Goal: Information Seeking & Learning: Check status

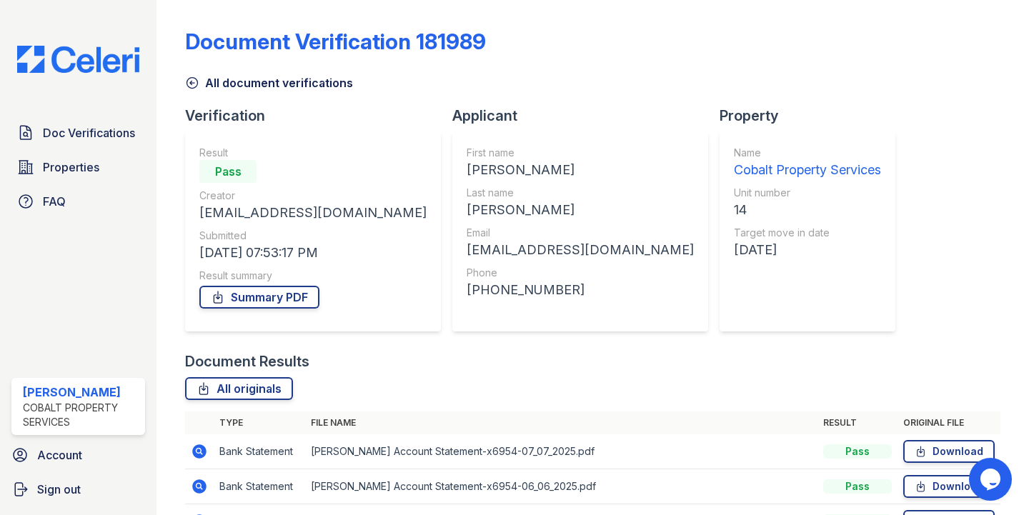
scroll to position [87, 0]
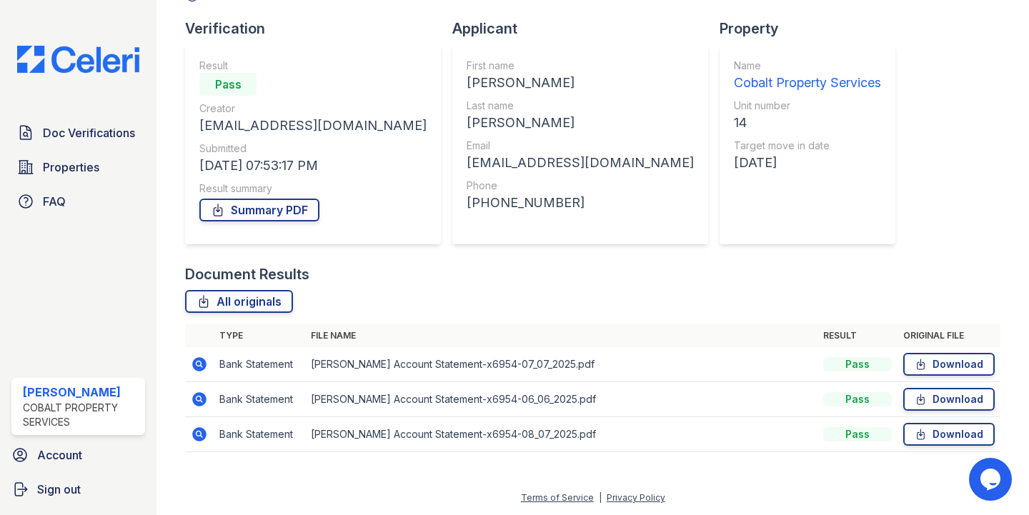
click at [198, 368] on icon at bounding box center [200, 364] width 14 height 14
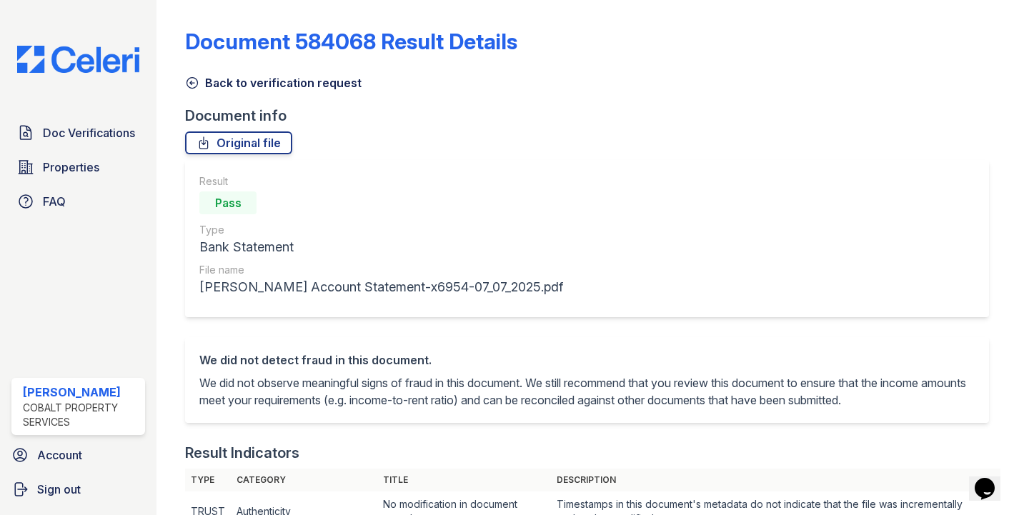
click at [121, 57] on img at bounding box center [78, 59] width 145 height 27
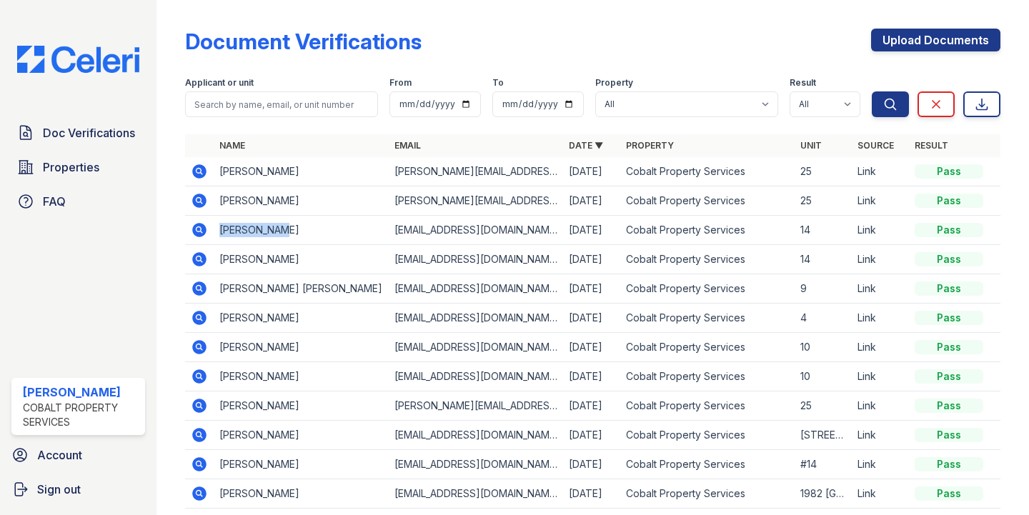
copy td "Joseph Ryan"
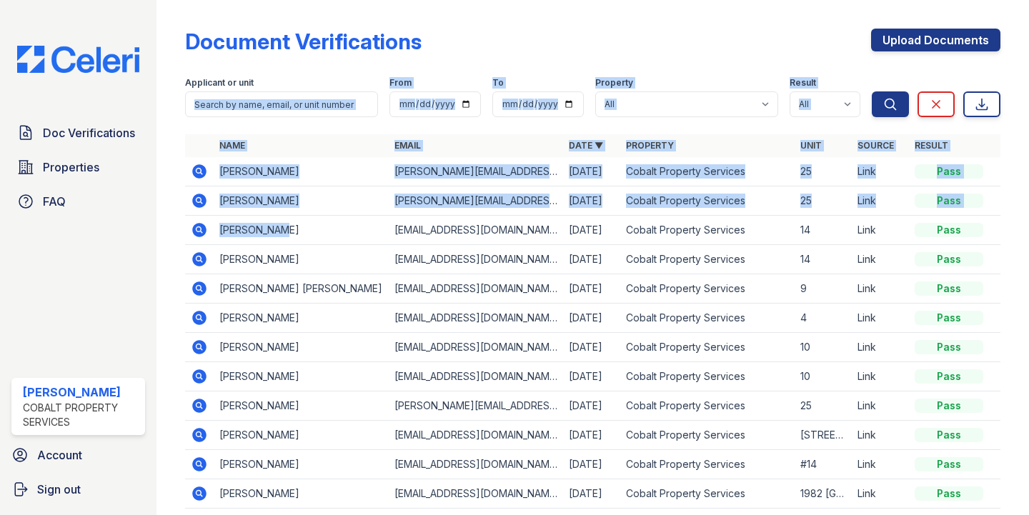
drag, startPoint x: 247, startPoint y: 235, endPoint x: 272, endPoint y: 89, distance: 147.8
click at [272, 89] on div "Document Verifications Upload Documents Filter Applicant or unit From To Proper…" at bounding box center [592, 273] width 815 height 535
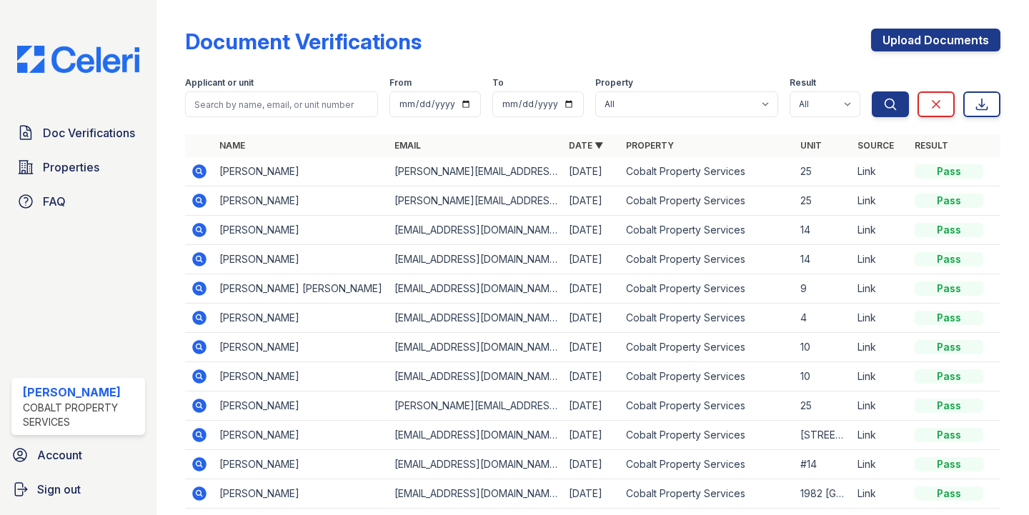
drag, startPoint x: 280, startPoint y: 72, endPoint x: 278, endPoint y: 88, distance: 15.9
click at [279, 74] on div "Applicant or unit From To Property All Cobalt Property Services Result All Pass…" at bounding box center [528, 94] width 687 height 46
click at [277, 101] on input "search" at bounding box center [281, 104] width 193 height 26
paste input "Joseph Ryan"
type input "Joseph Ryan"
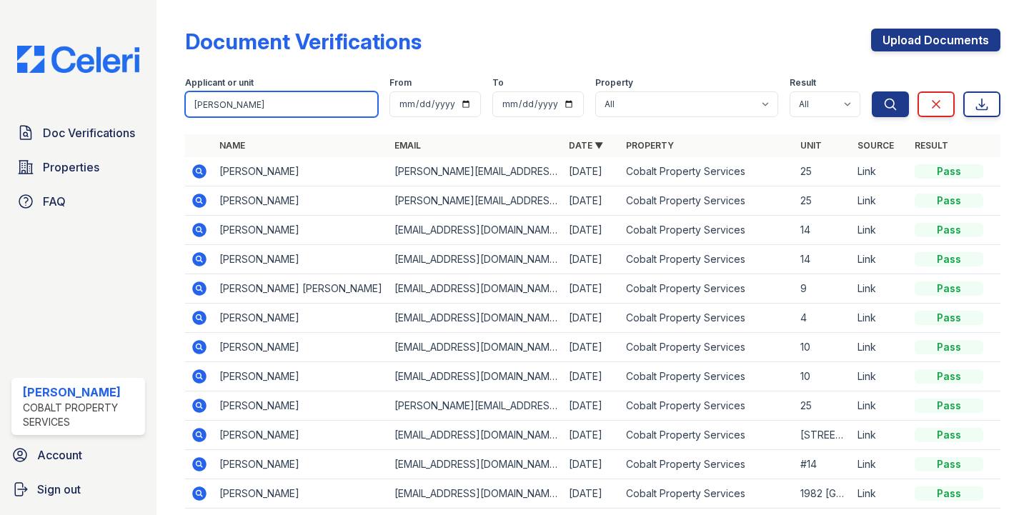
click at [872, 91] on button "Search" at bounding box center [890, 104] width 37 height 26
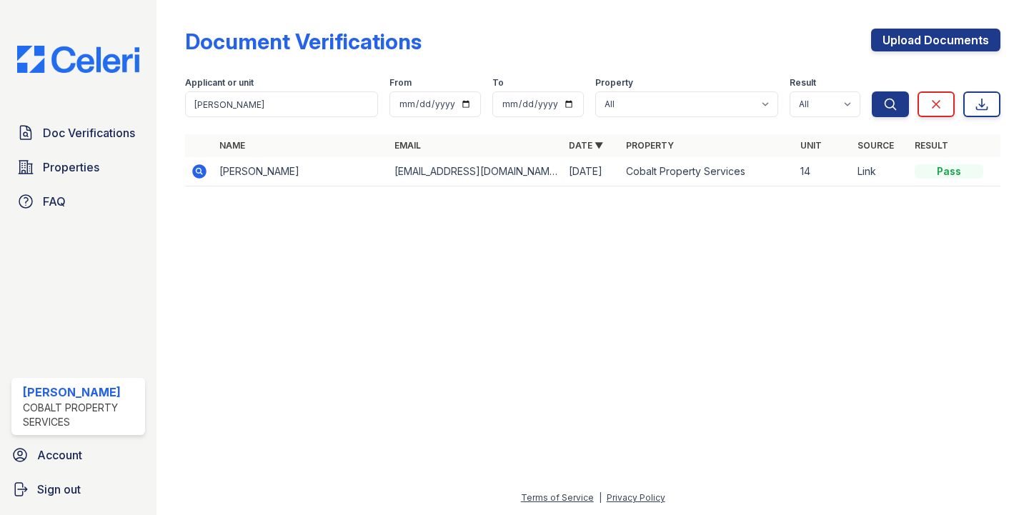
click at [197, 172] on icon at bounding box center [200, 171] width 14 height 14
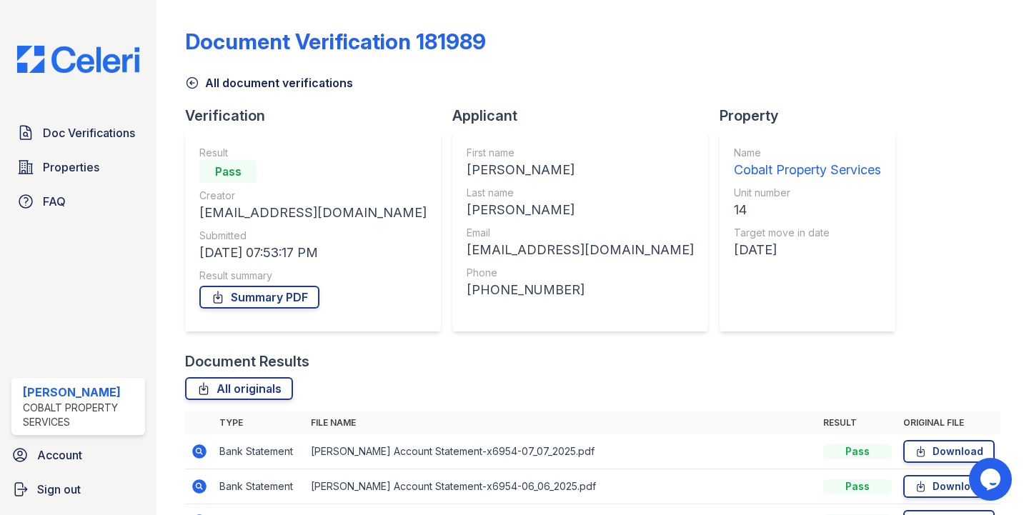
scroll to position [87, 0]
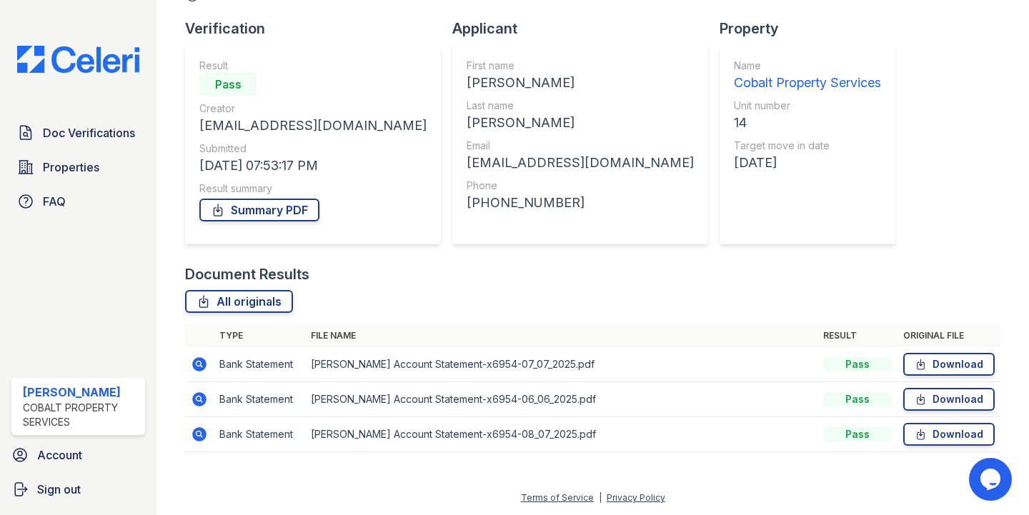
click at [194, 435] on icon at bounding box center [200, 434] width 14 height 14
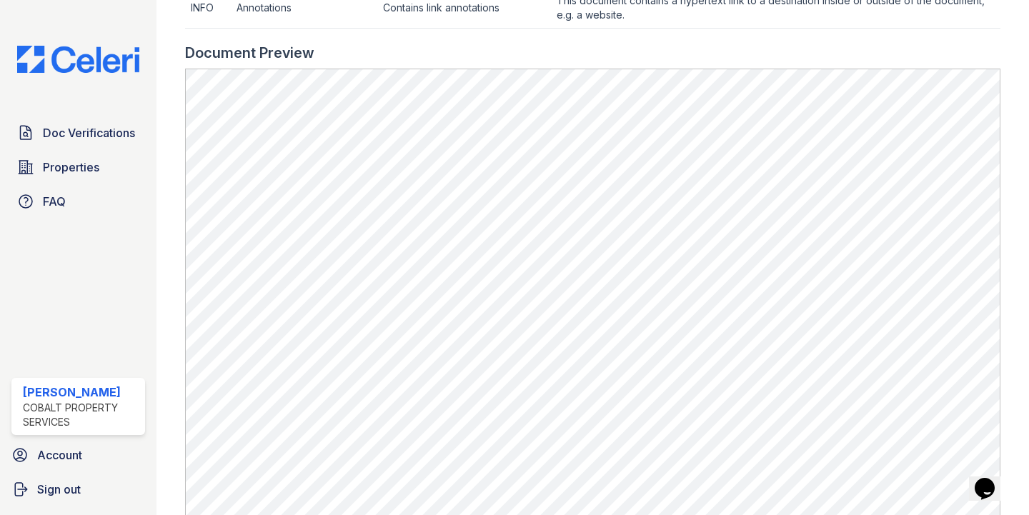
scroll to position [796, 0]
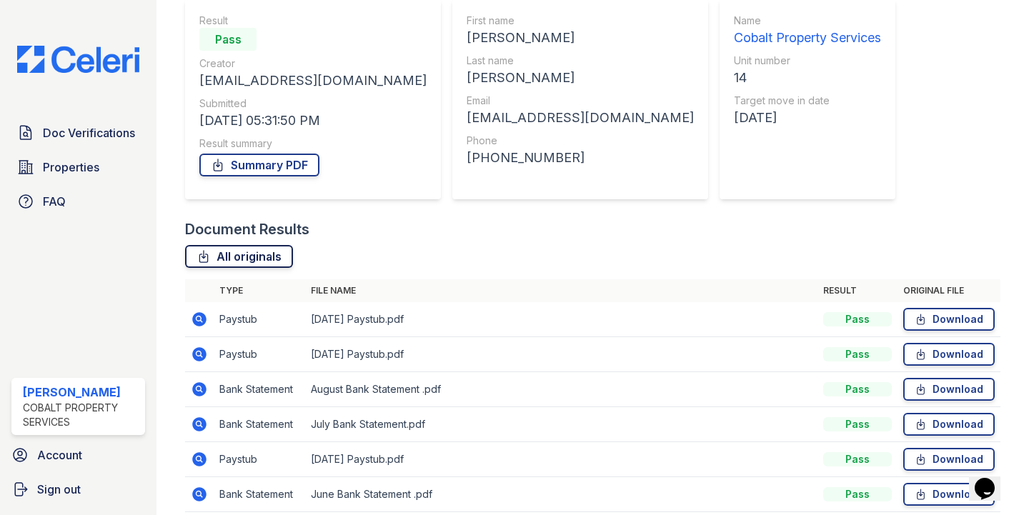
scroll to position [227, 0]
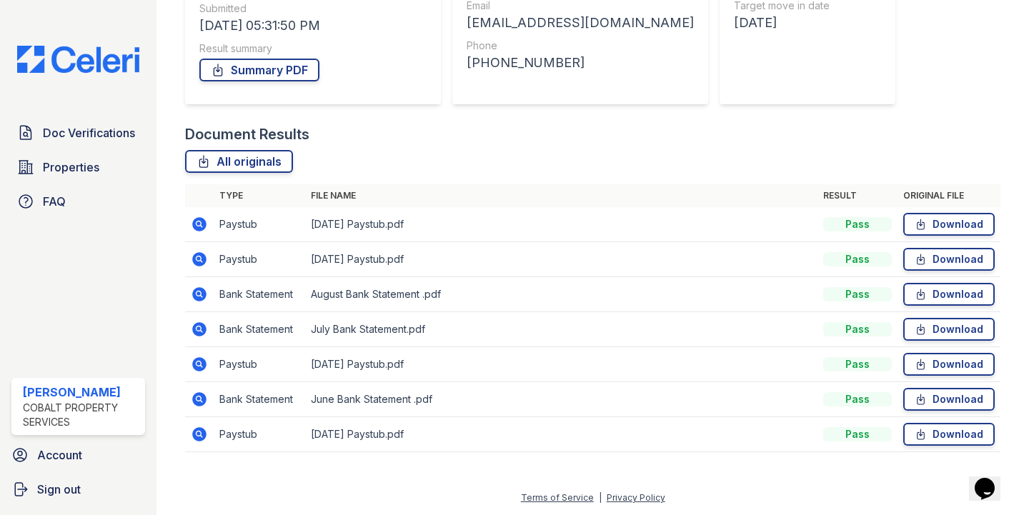
click at [193, 222] on icon at bounding box center [200, 224] width 14 height 14
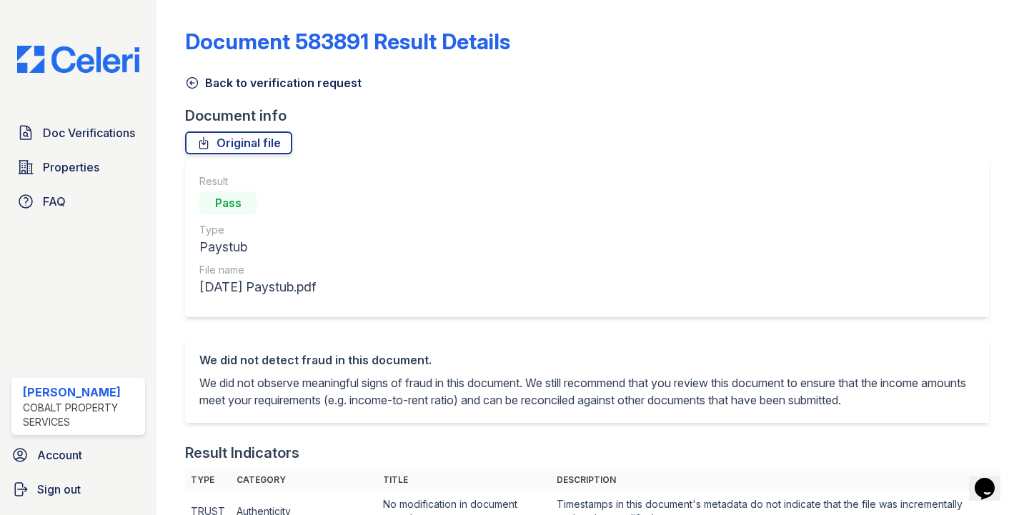
click at [192, 81] on icon at bounding box center [192, 83] width 14 height 14
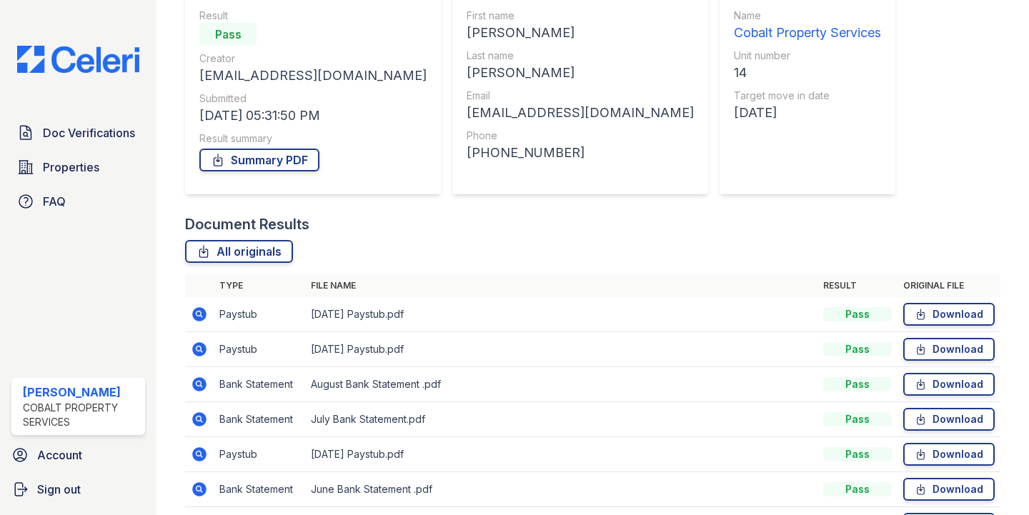
scroll to position [183, 0]
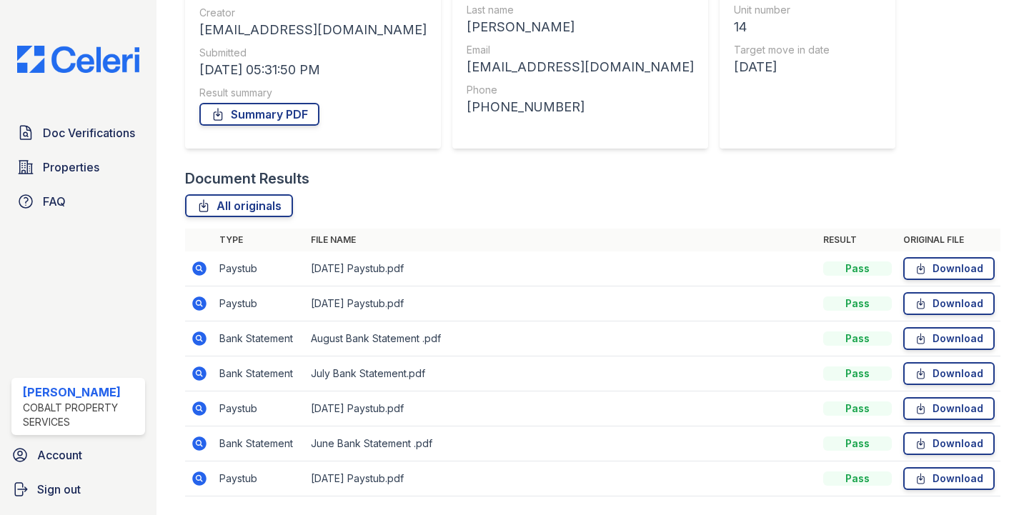
click at [197, 264] on icon at bounding box center [200, 269] width 14 height 14
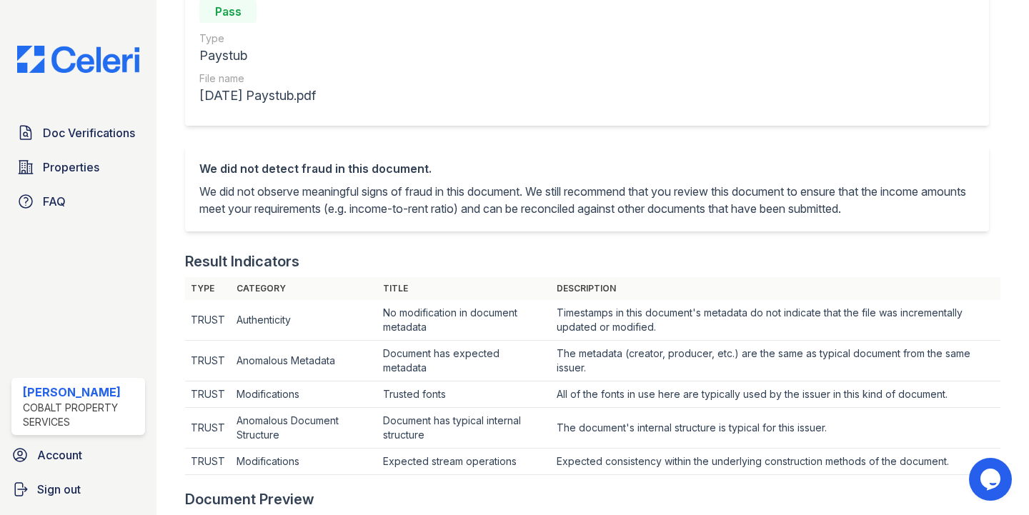
scroll to position [4, 0]
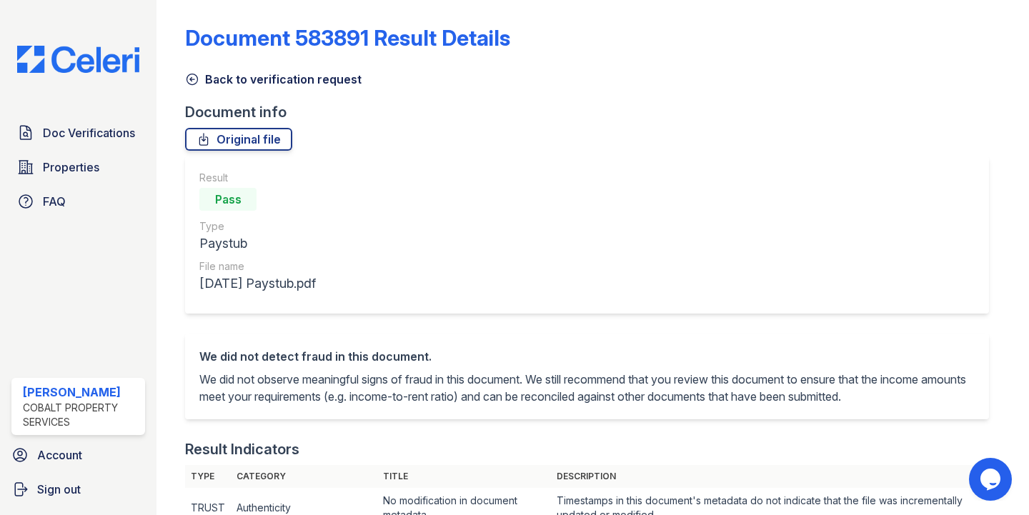
click at [194, 81] on icon at bounding box center [192, 79] width 14 height 14
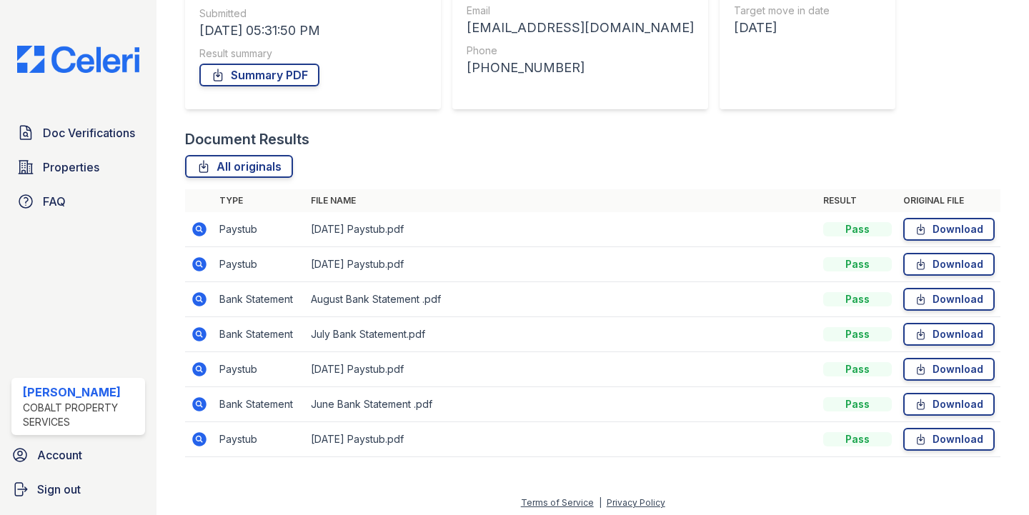
scroll to position [227, 0]
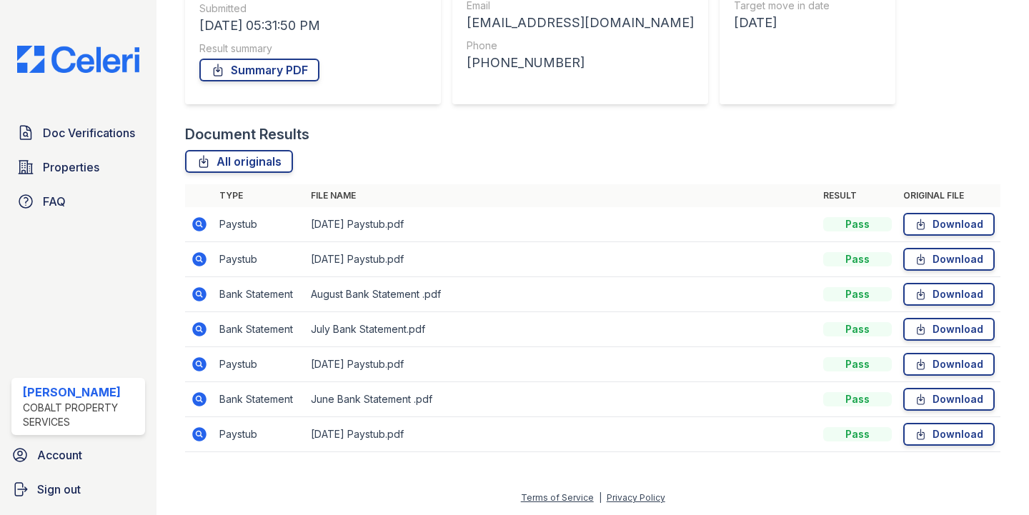
click at [199, 259] on icon at bounding box center [199, 259] width 4 height 4
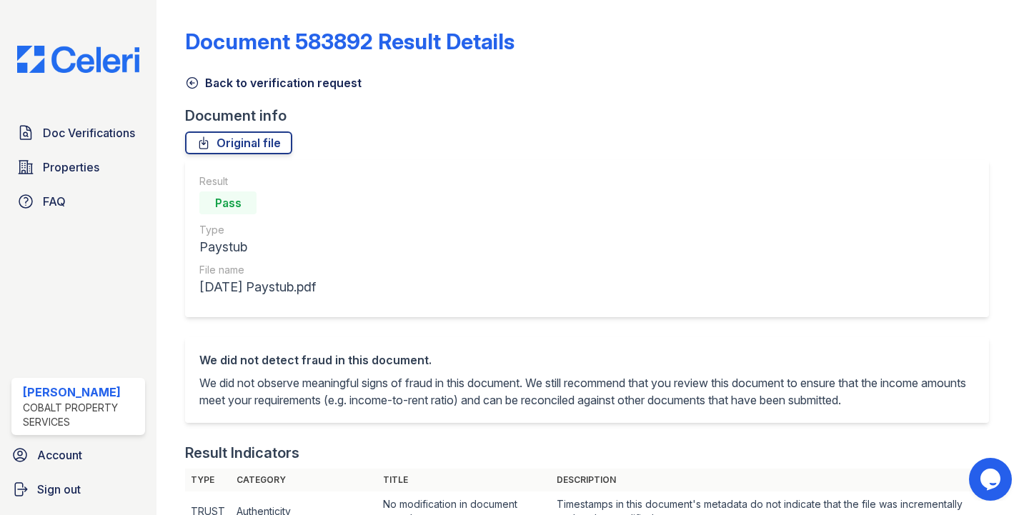
click at [193, 80] on icon at bounding box center [192, 83] width 14 height 14
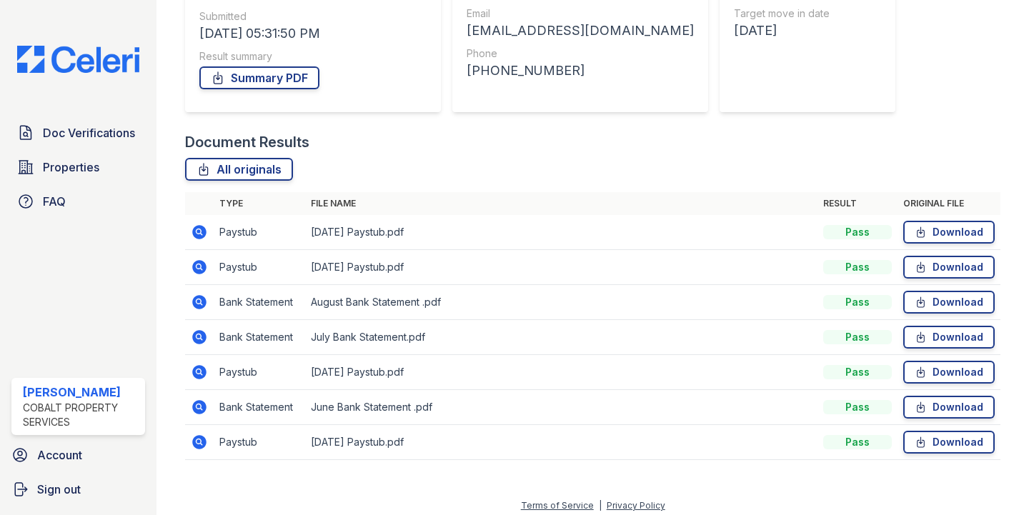
scroll to position [227, 0]
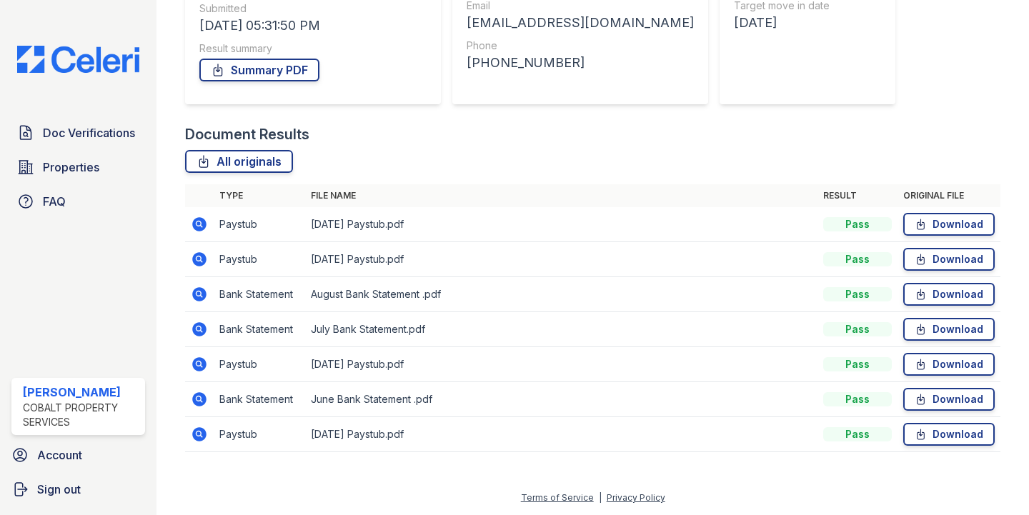
click at [199, 298] on icon at bounding box center [200, 294] width 14 height 14
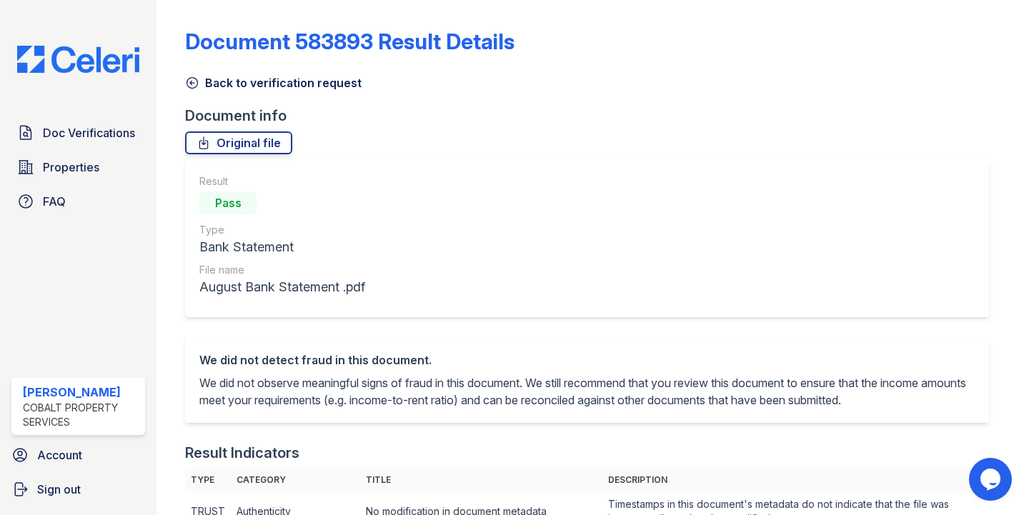
click at [187, 76] on icon at bounding box center [192, 83] width 14 height 14
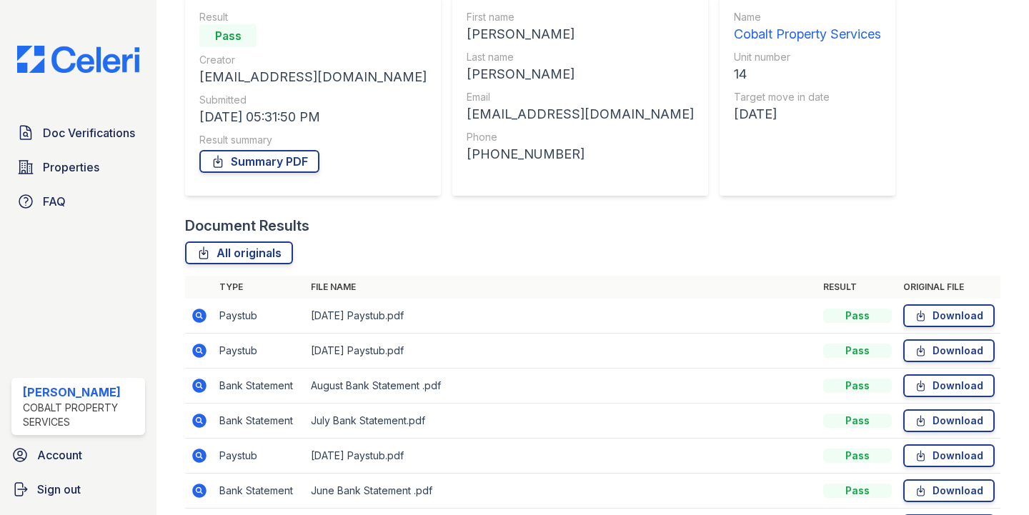
scroll to position [227, 0]
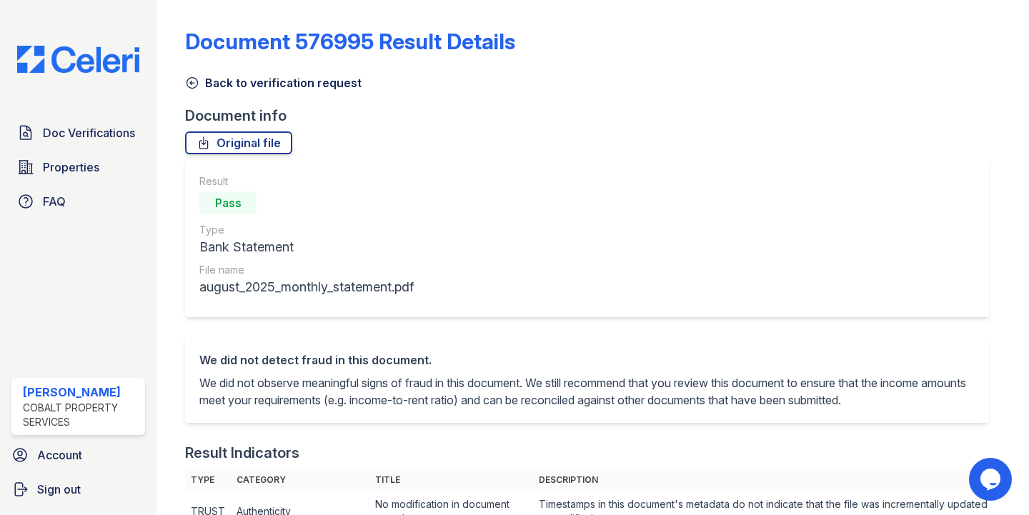
click at [105, 51] on img at bounding box center [78, 59] width 145 height 27
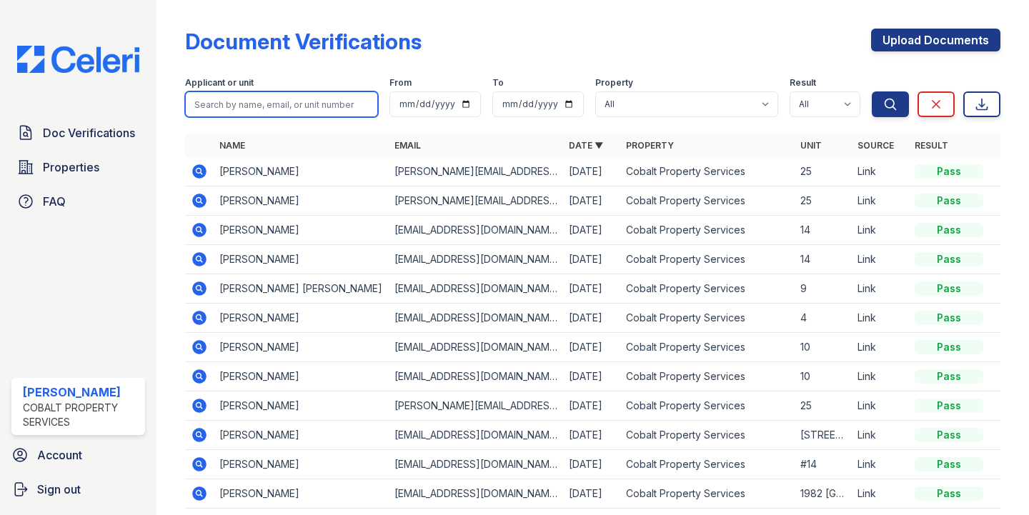
click at [257, 108] on input "search" at bounding box center [281, 104] width 193 height 26
click at [872, 91] on button "Search" at bounding box center [890, 104] width 37 height 26
type input "seaborn}"
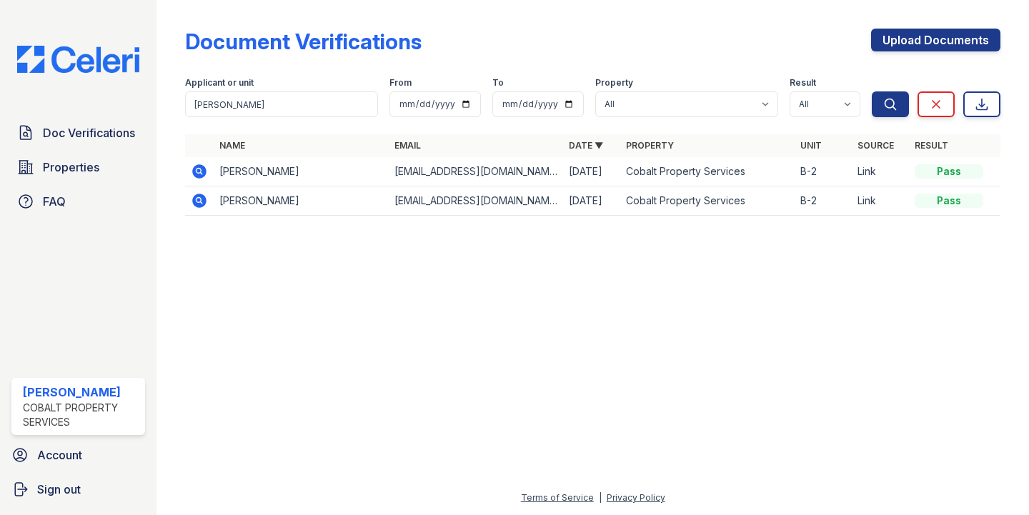
click at [198, 172] on icon at bounding box center [199, 171] width 4 height 4
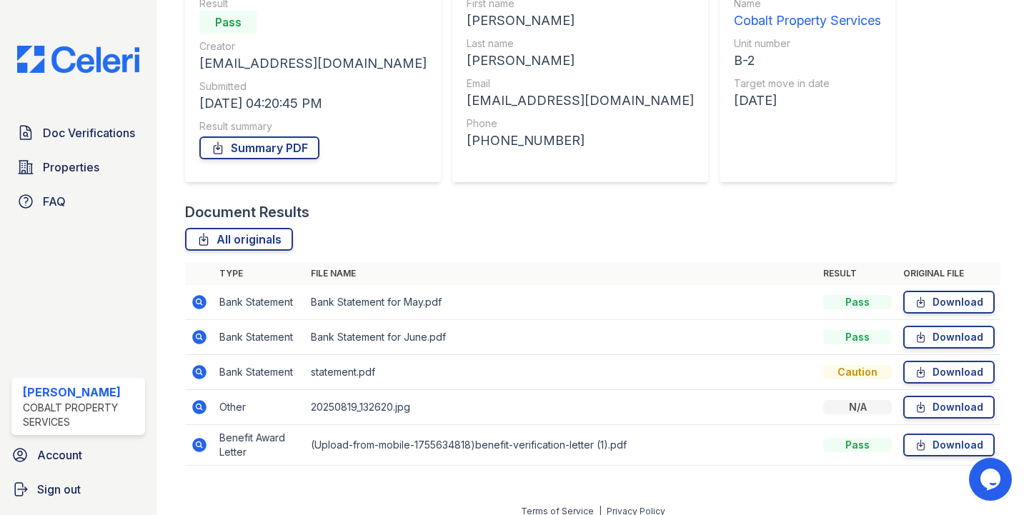
scroll to position [163, 0]
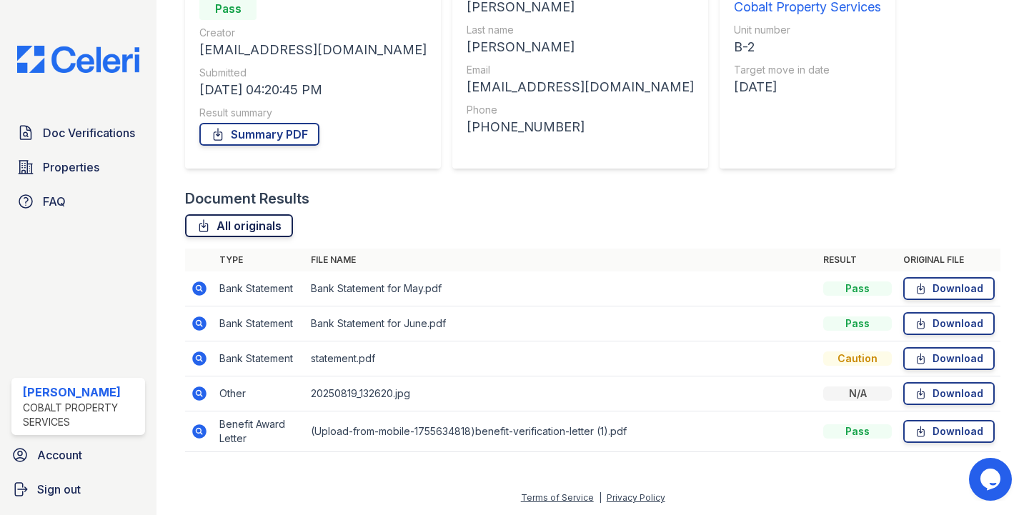
click at [247, 222] on link "All originals" at bounding box center [239, 225] width 108 height 23
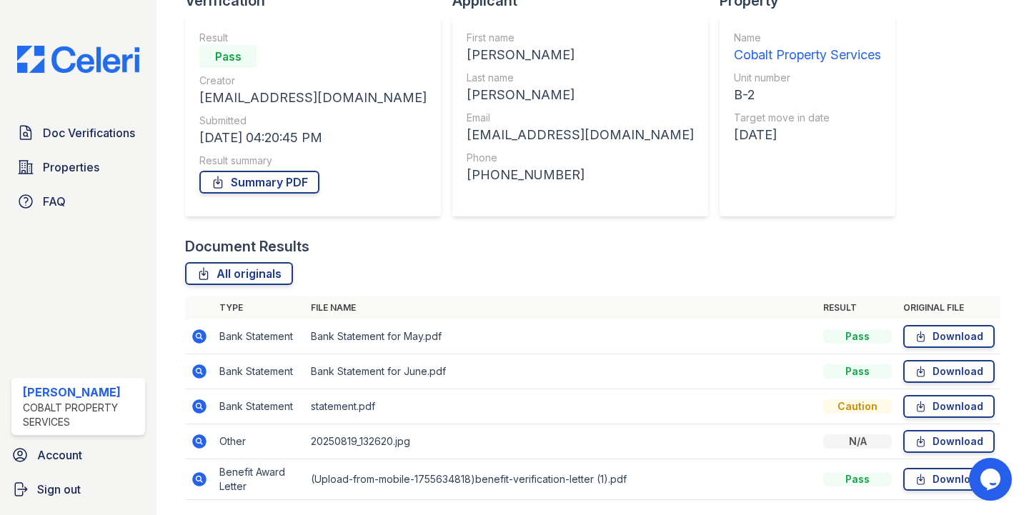
scroll to position [0, 0]
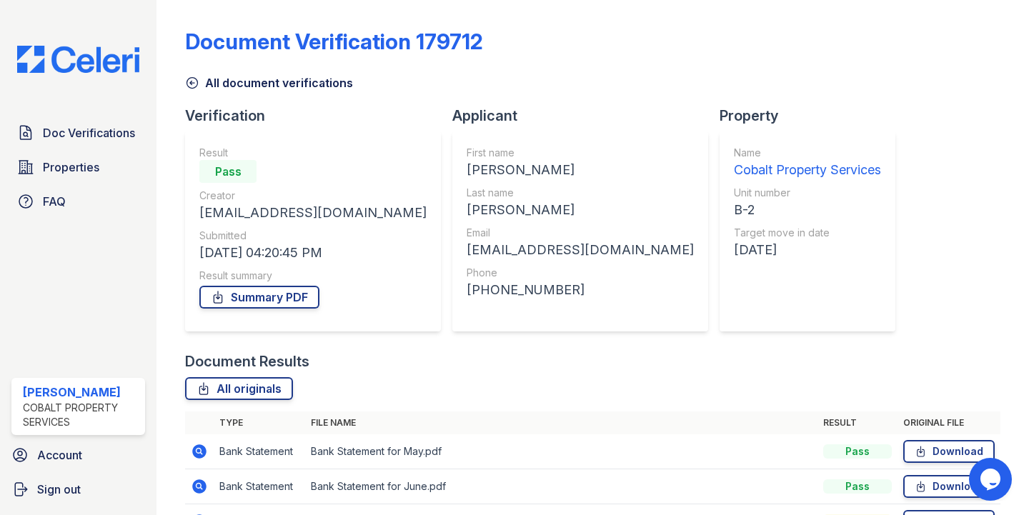
click at [194, 85] on icon at bounding box center [192, 83] width 14 height 14
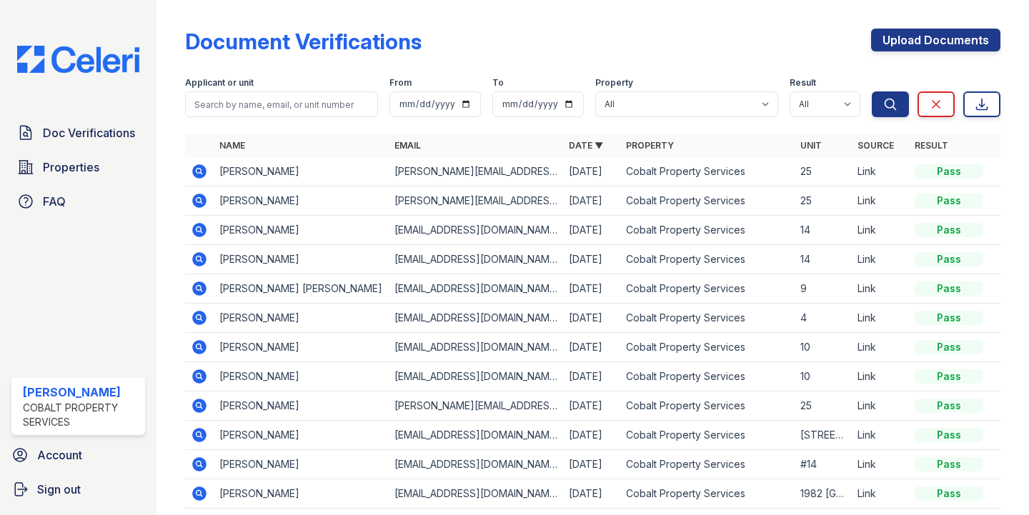
click at [204, 170] on icon at bounding box center [200, 171] width 14 height 14
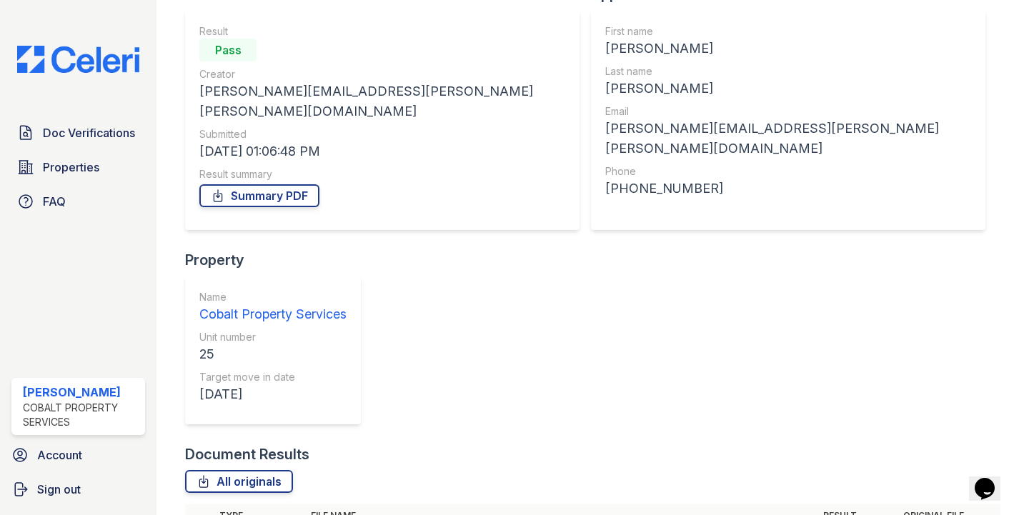
scroll to position [122, 0]
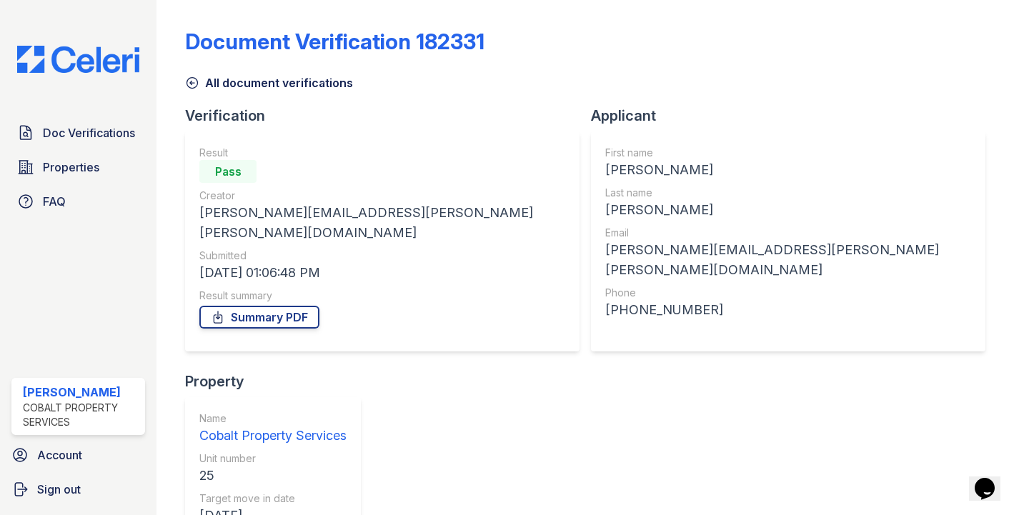
click at [194, 76] on icon at bounding box center [192, 83] width 14 height 14
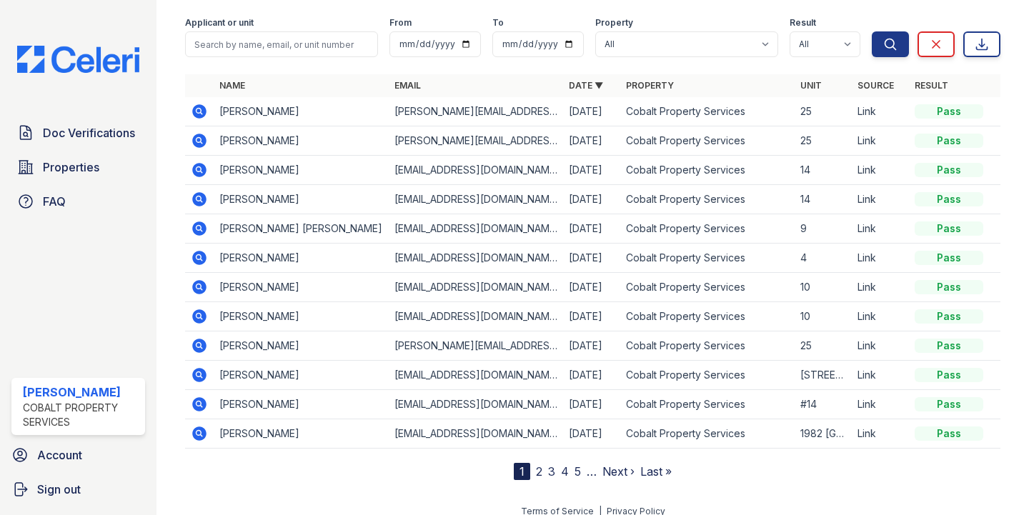
scroll to position [66, 0]
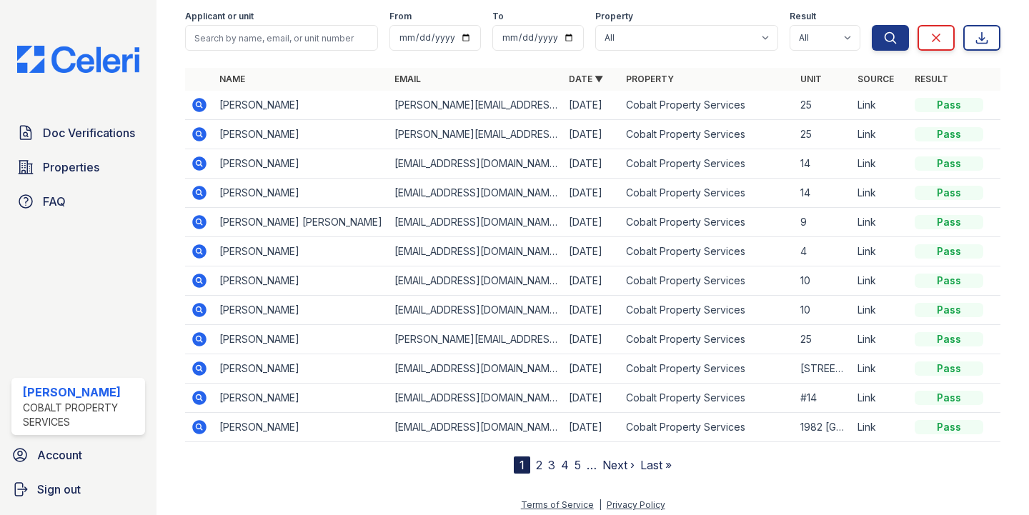
click at [537, 465] on link "2" at bounding box center [539, 465] width 6 height 14
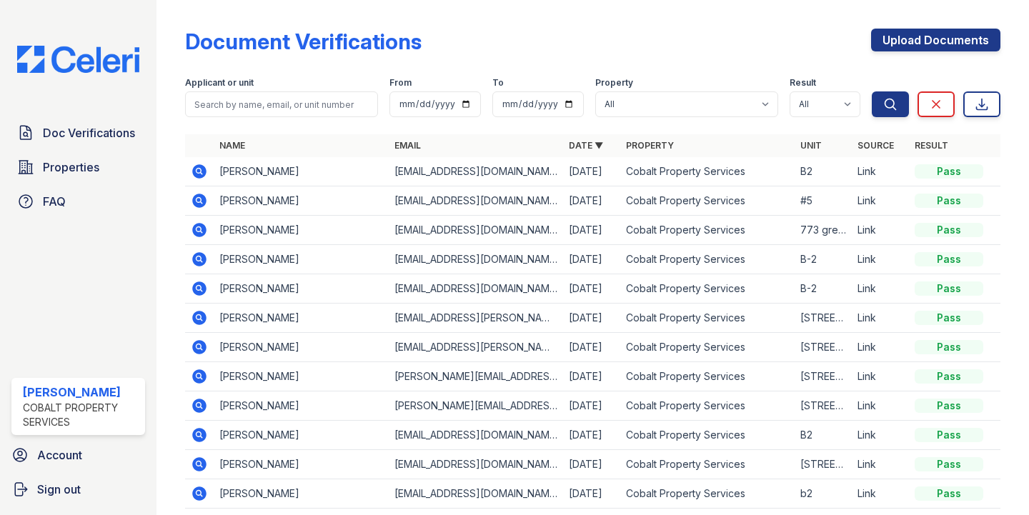
click at [195, 171] on icon at bounding box center [200, 171] width 14 height 14
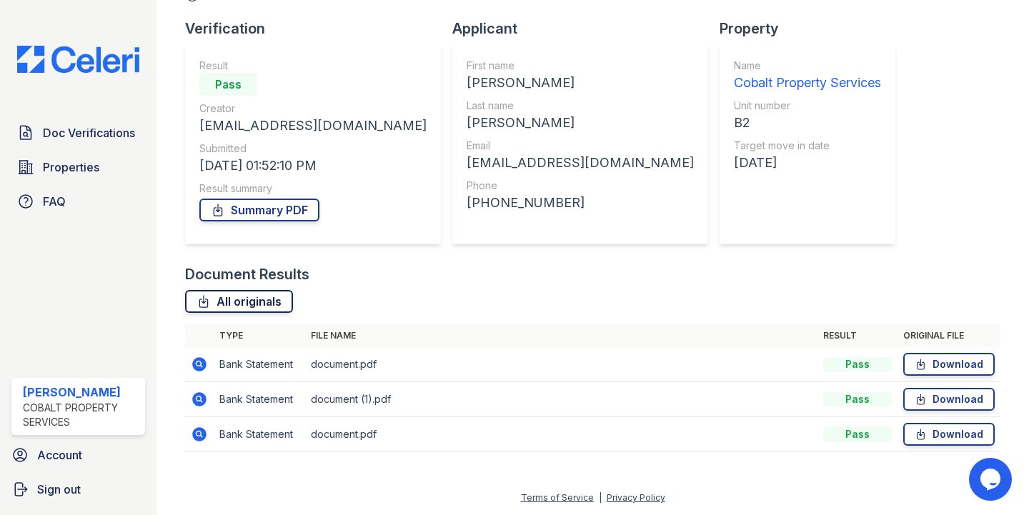
click at [269, 301] on link "All originals" at bounding box center [239, 301] width 108 height 23
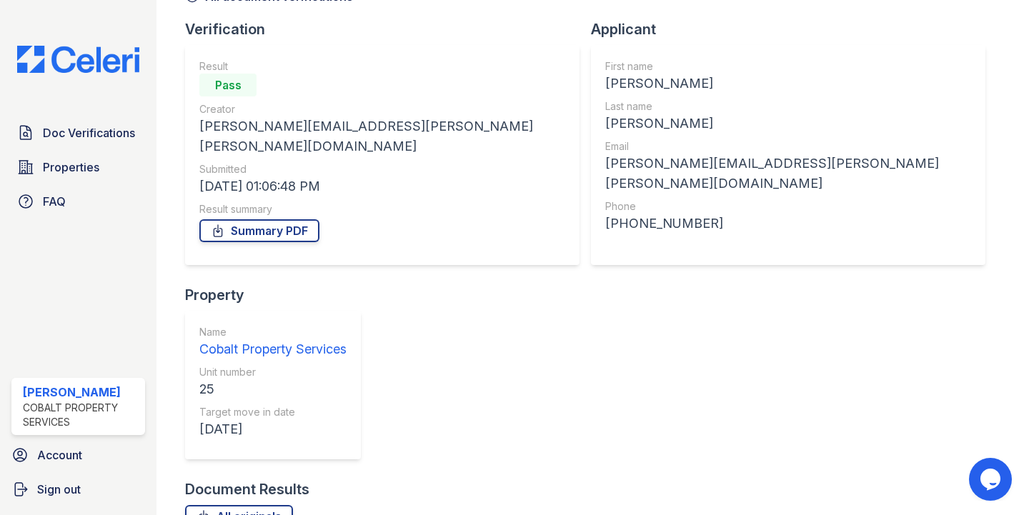
scroll to position [122, 0]
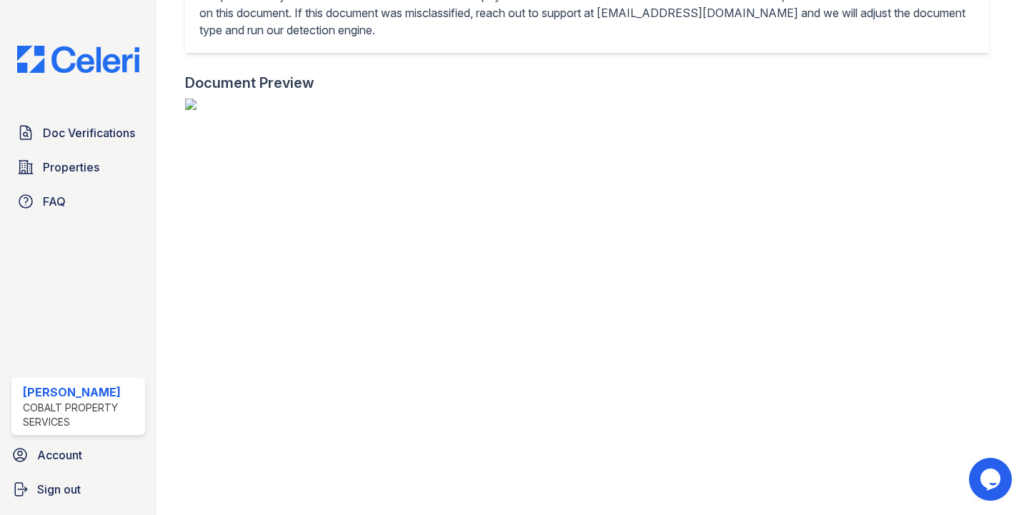
scroll to position [64, 697]
click at [424, 110] on img at bounding box center [592, 104] width 815 height 11
click at [278, 66] on div "This document is not applicable for fraud detection. Our product only detects f…" at bounding box center [592, 11] width 815 height 123
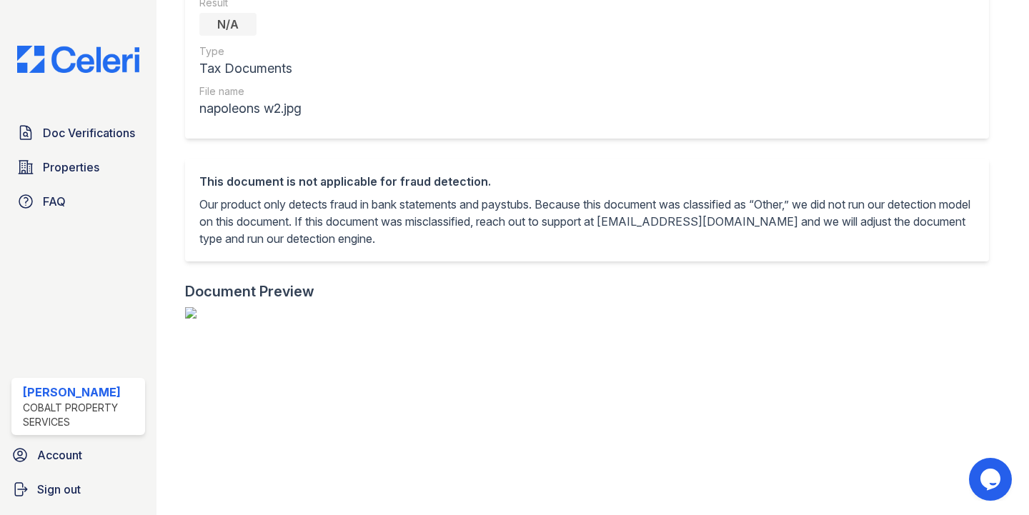
scroll to position [115, 0]
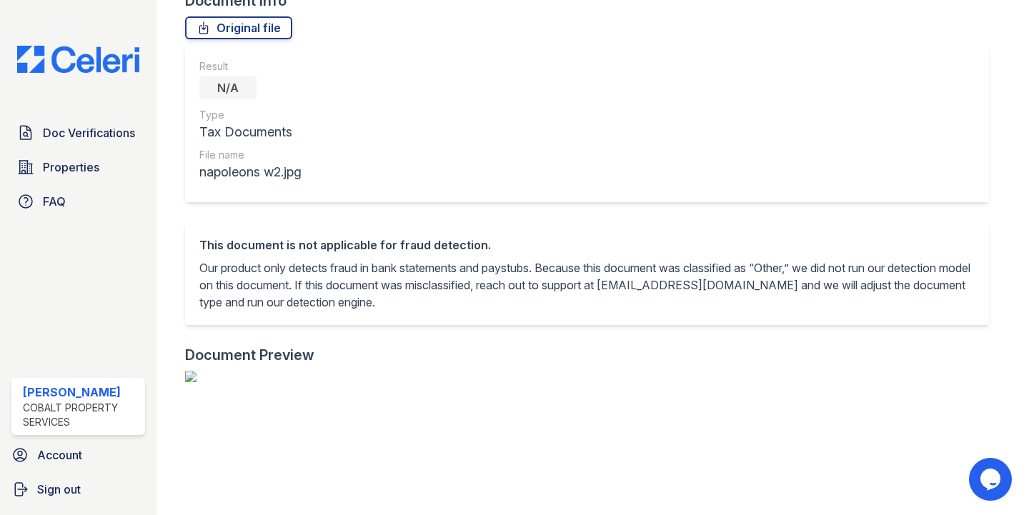
click at [113, 51] on img at bounding box center [78, 59] width 145 height 27
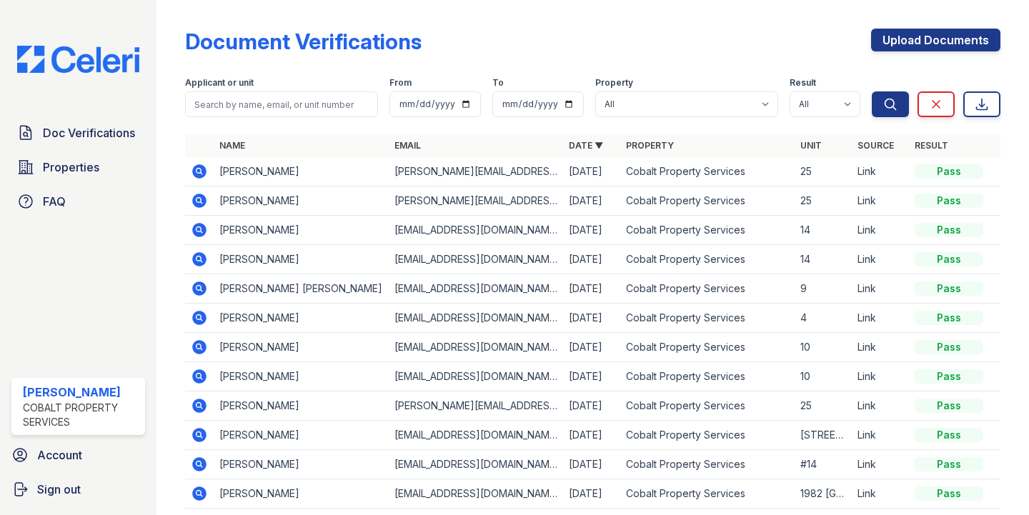
click at [201, 198] on icon at bounding box center [200, 201] width 14 height 14
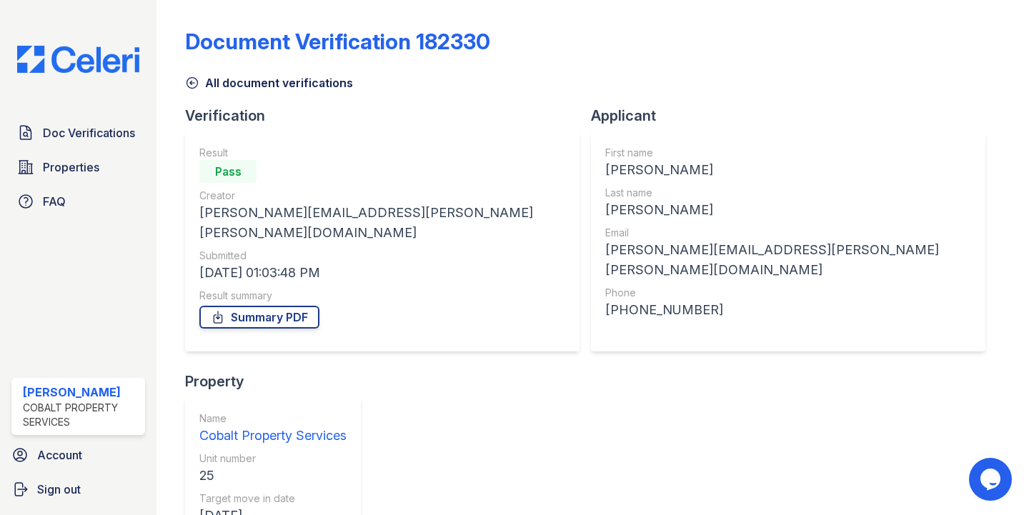
click at [191, 81] on icon at bounding box center [192, 83] width 11 height 11
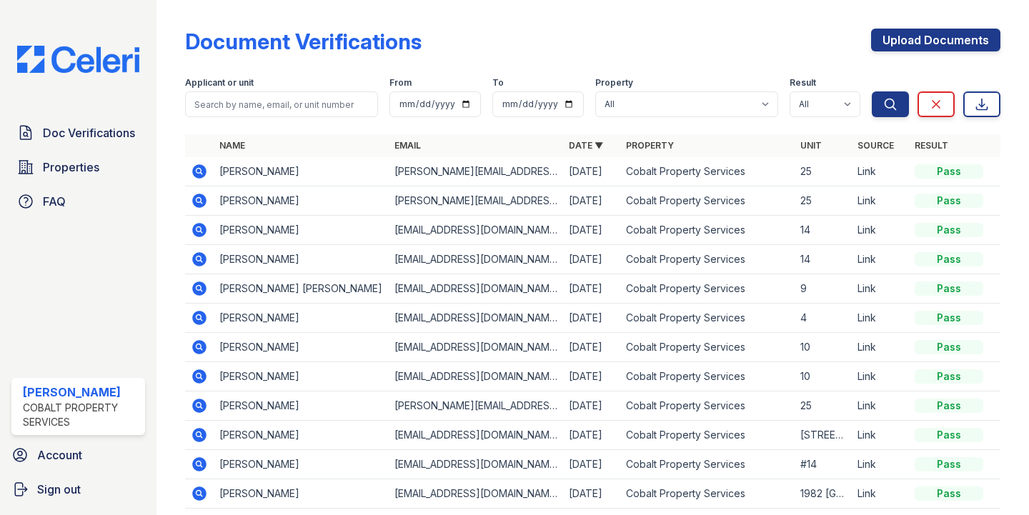
click at [207, 168] on icon at bounding box center [199, 171] width 17 height 17
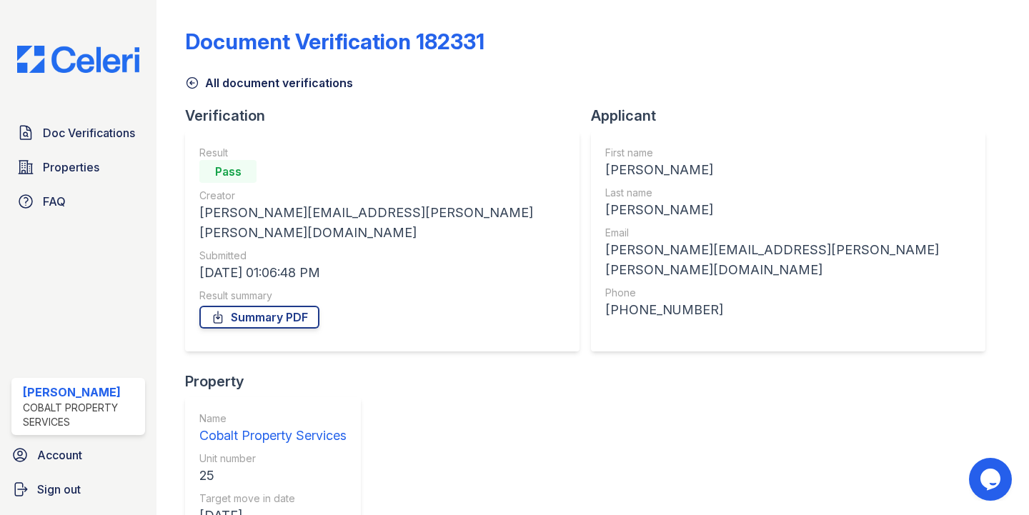
click at [190, 78] on icon at bounding box center [192, 83] width 11 height 11
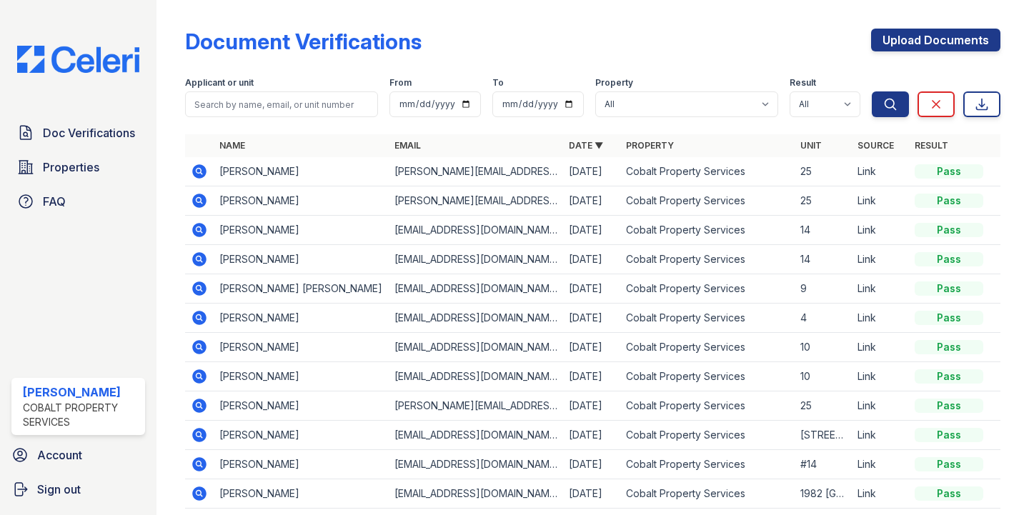
click at [204, 403] on icon at bounding box center [200, 406] width 14 height 14
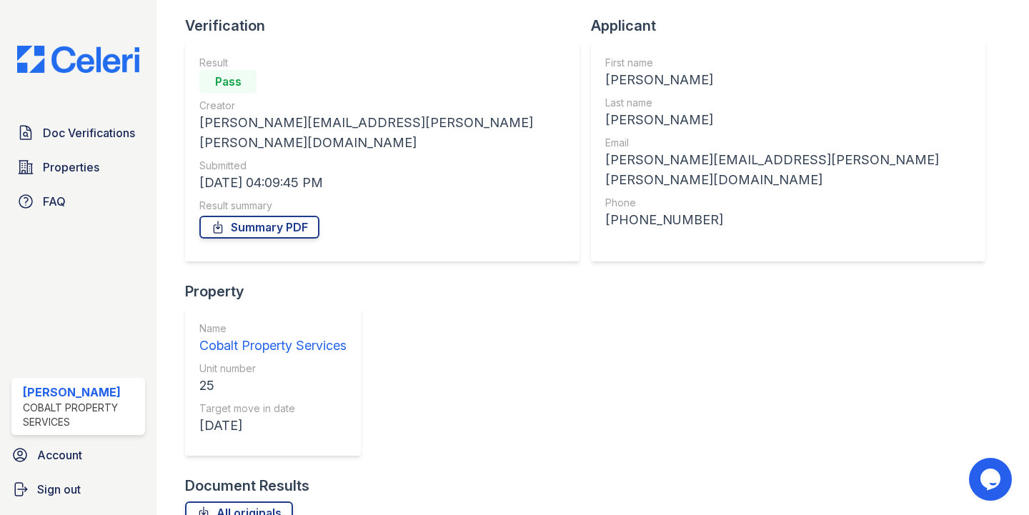
scroll to position [121, 0]
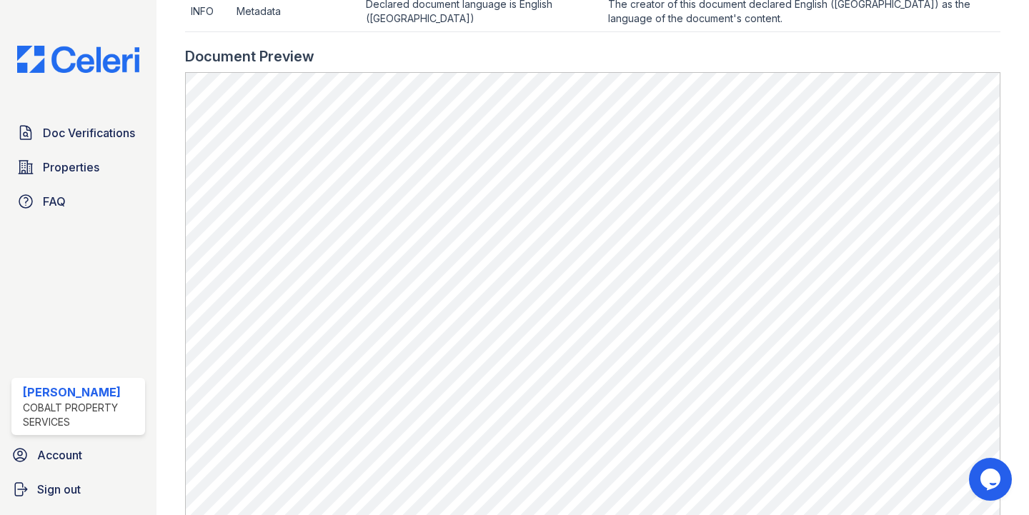
scroll to position [708, 0]
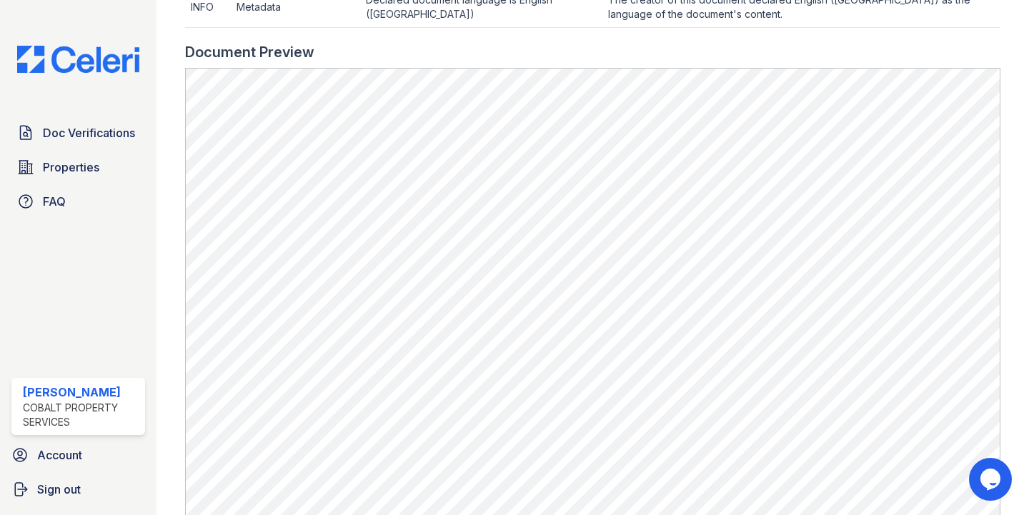
click at [98, 49] on img at bounding box center [78, 59] width 145 height 27
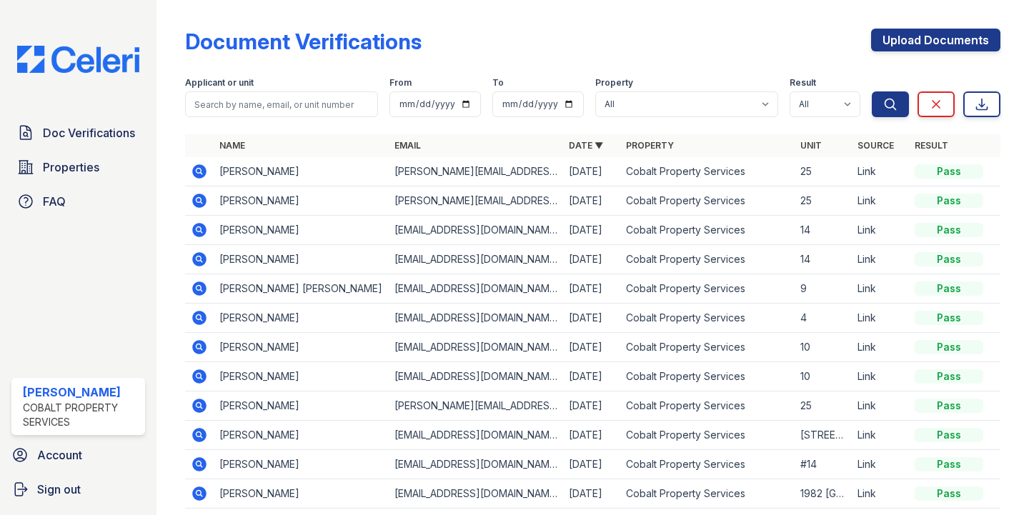
click at [201, 169] on icon at bounding box center [200, 171] width 14 height 14
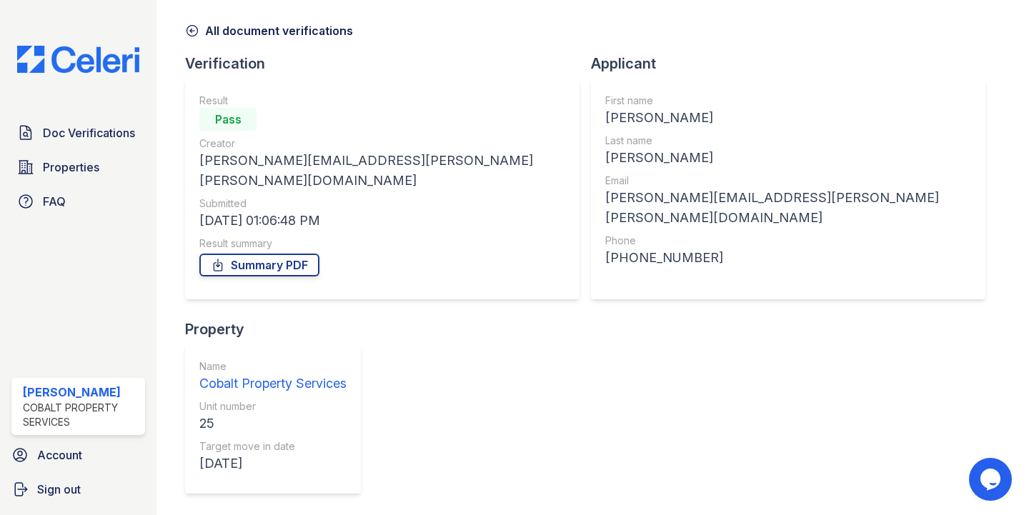
scroll to position [54, 0]
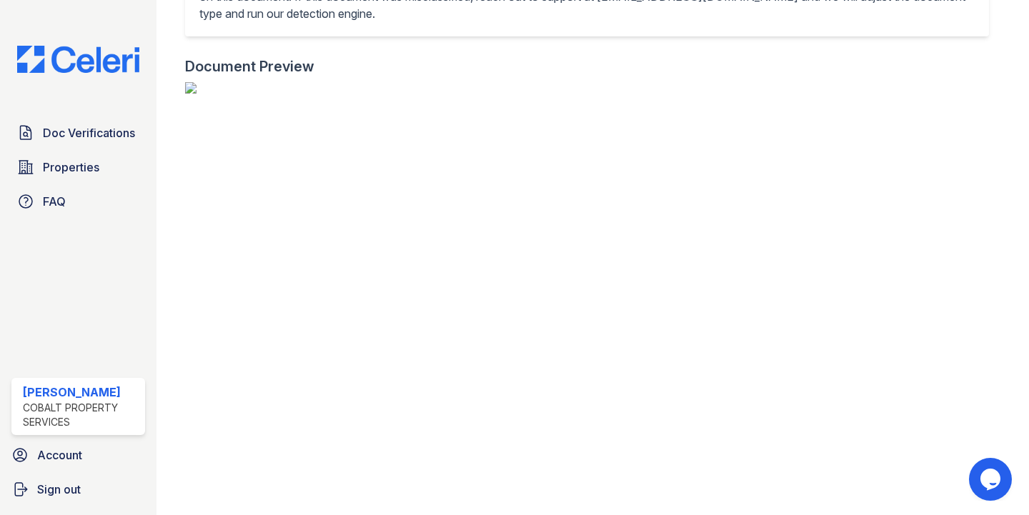
scroll to position [119, 1158]
